Goal: Register for event/course

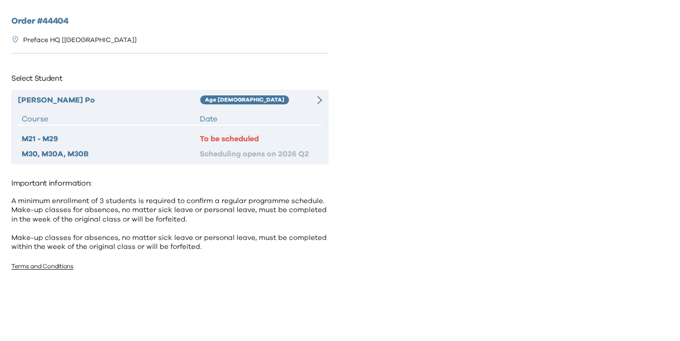
click at [320, 104] on div at bounding box center [314, 99] width 15 height 11
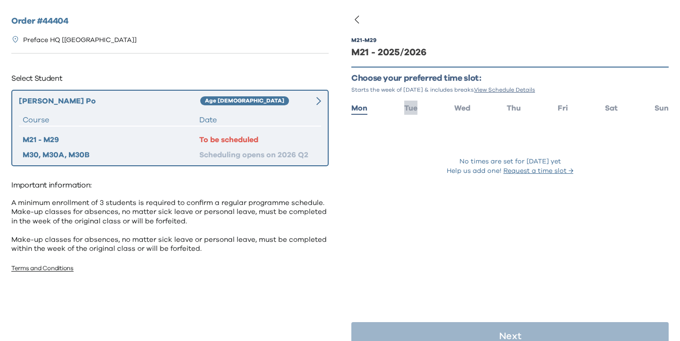
click at [412, 112] on li "Tue" at bounding box center [410, 108] width 13 height 14
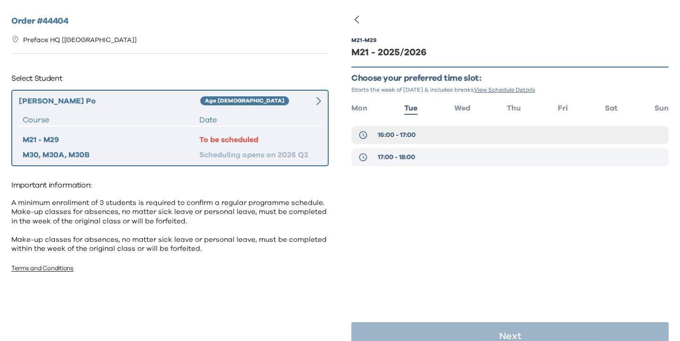
click at [403, 163] on button "17:00 - 18:00" at bounding box center [509, 157] width 317 height 18
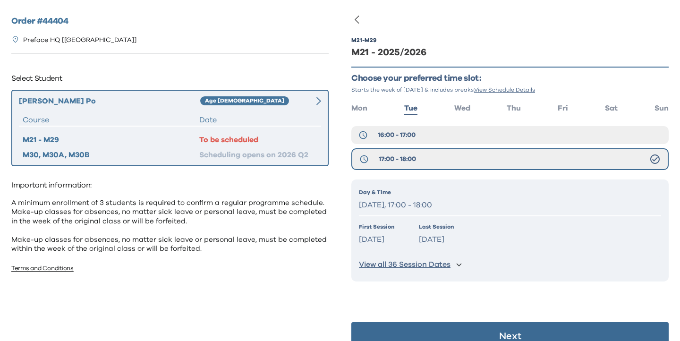
click at [427, 333] on button "Next" at bounding box center [509, 336] width 317 height 28
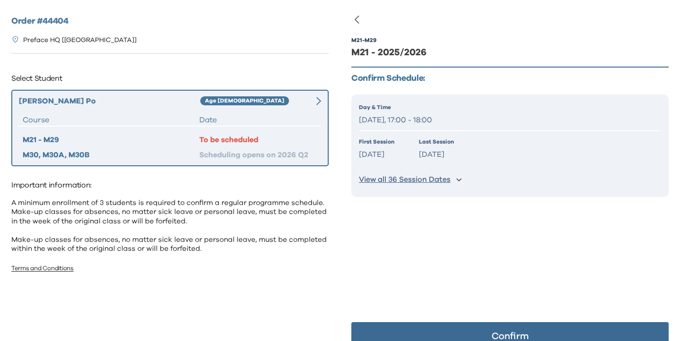
click at [427, 333] on button "Confirm" at bounding box center [509, 336] width 317 height 28
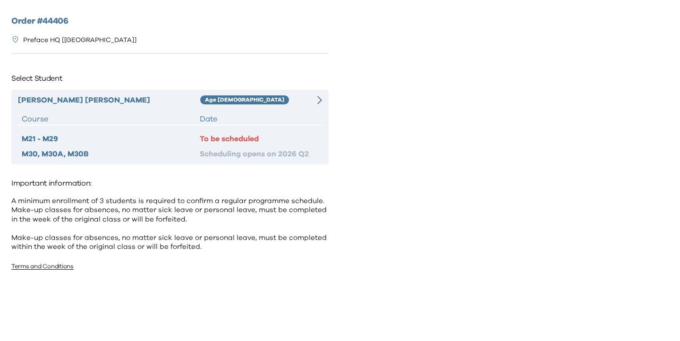
click at [316, 101] on div at bounding box center [314, 99] width 15 height 11
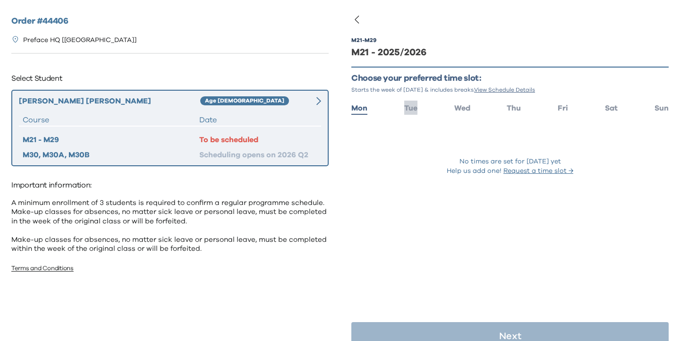
click at [417, 109] on span "Tue" at bounding box center [410, 108] width 13 height 8
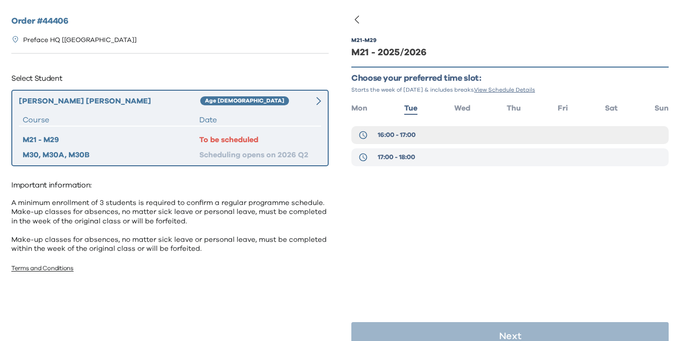
click at [413, 161] on span "17:00 - 18:00" at bounding box center [396, 157] width 37 height 9
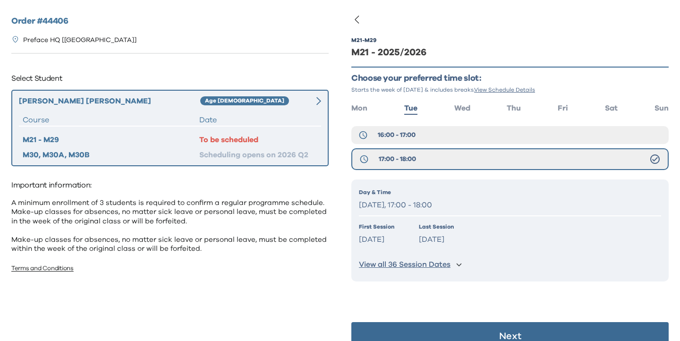
scroll to position [19, 0]
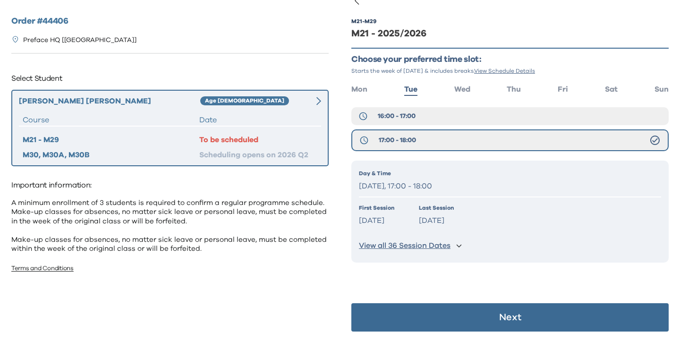
click at [421, 309] on button "Next" at bounding box center [509, 317] width 317 height 28
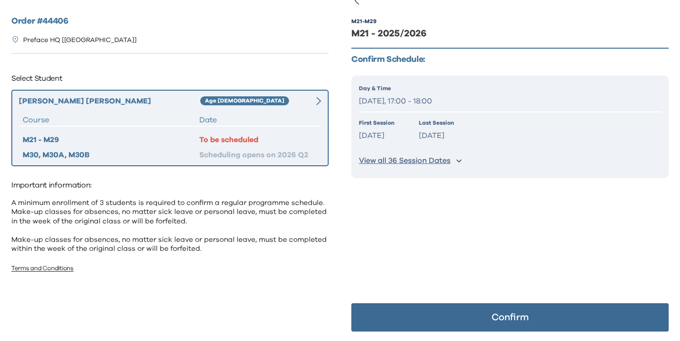
click at [421, 309] on button "Confirm" at bounding box center [509, 317] width 317 height 28
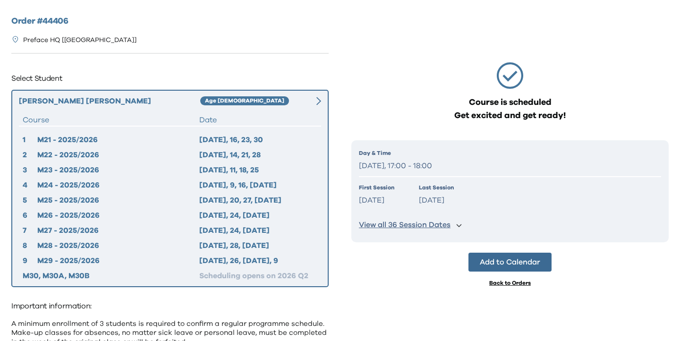
scroll to position [0, 0]
